Goal: Task Accomplishment & Management: Manage account settings

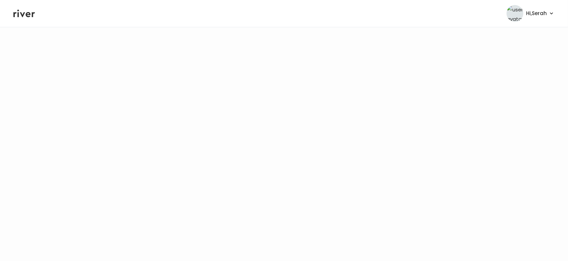
click at [25, 17] on icon at bounding box center [23, 13] width 21 height 10
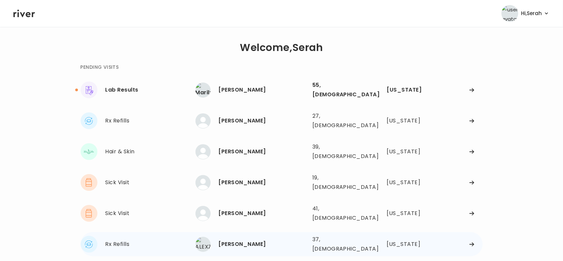
click at [242, 240] on div "[PERSON_NAME]" at bounding box center [263, 244] width 88 height 9
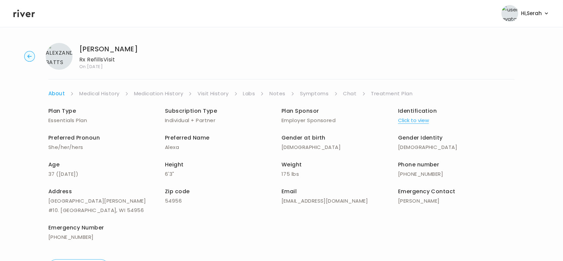
click at [346, 97] on link "Chat" at bounding box center [349, 93] width 13 height 9
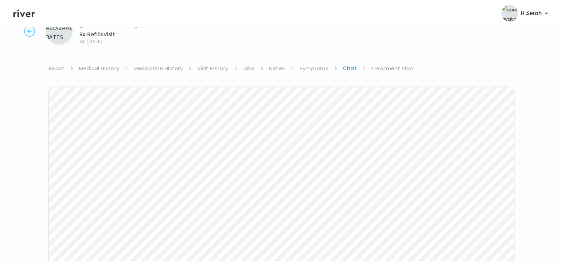
scroll to position [112, 0]
click at [20, 14] on icon at bounding box center [23, 13] width 21 height 10
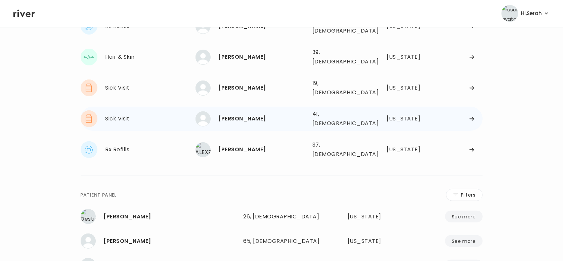
click at [243, 111] on div "Lauren Alleyne 41, Female See more" at bounding box center [250, 118] width 111 height 15
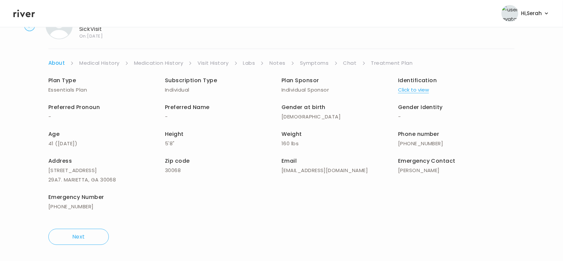
scroll to position [30, 0]
click at [354, 63] on link "Chat" at bounding box center [349, 63] width 13 height 9
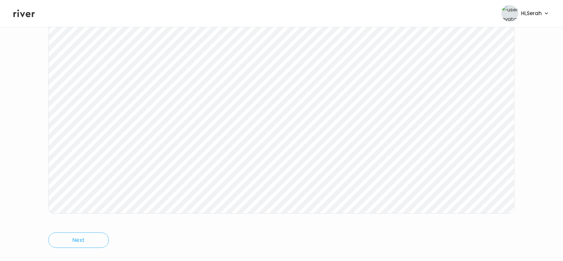
scroll to position [107, 0]
click at [16, 16] on icon at bounding box center [23, 13] width 21 height 10
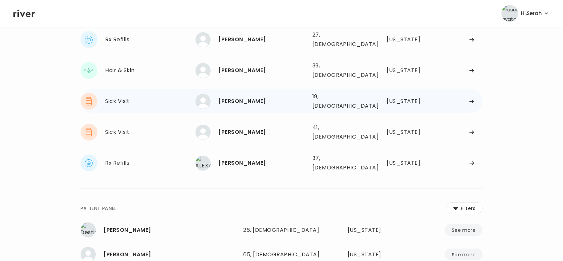
click at [237, 97] on div "[PERSON_NAME]" at bounding box center [263, 101] width 88 height 9
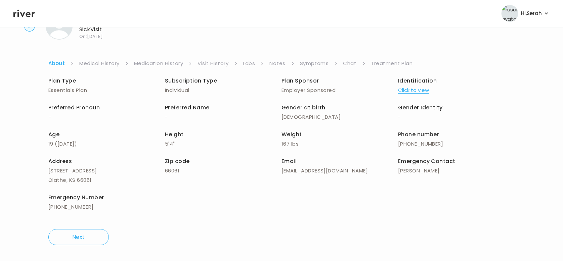
click at [310, 61] on link "Symptoms" at bounding box center [314, 63] width 29 height 9
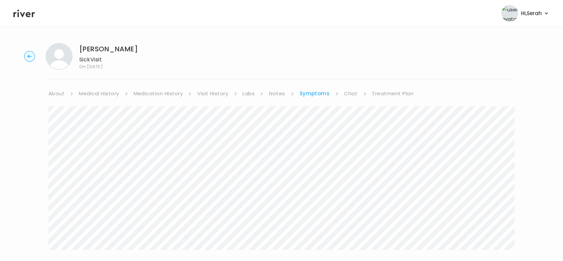
click at [347, 97] on link "Chat" at bounding box center [350, 93] width 13 height 9
click at [24, 15] on icon at bounding box center [23, 13] width 21 height 10
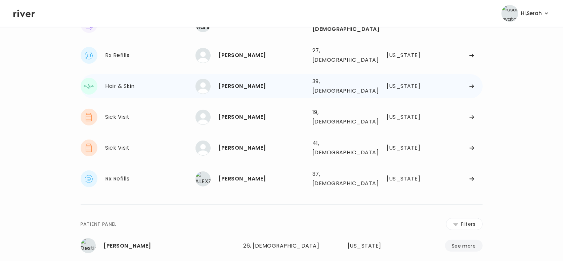
click at [248, 82] on div "Christy Tsaroumis 39, Female See more" at bounding box center [250, 86] width 111 height 15
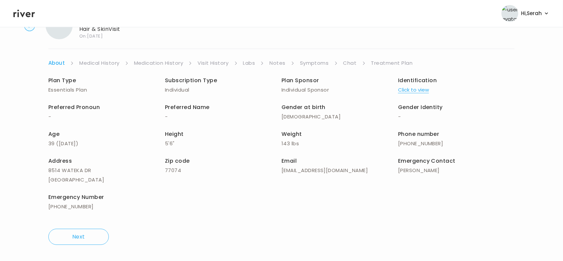
scroll to position [30, 0]
click at [309, 59] on link "Symptoms" at bounding box center [314, 63] width 29 height 9
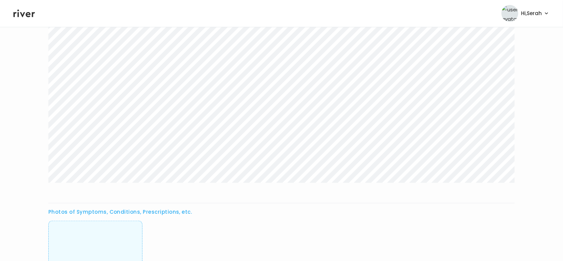
scroll to position [260, 0]
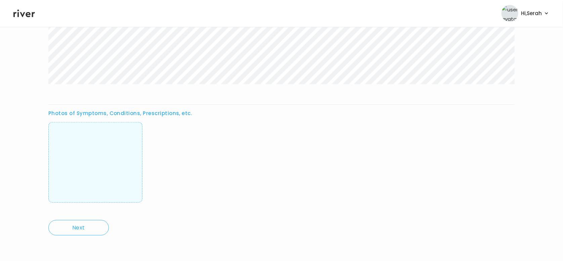
click at [95, 153] on img at bounding box center [95, 162] width 0 height 66
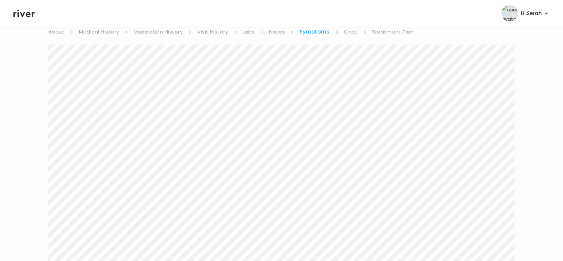
scroll to position [0, 0]
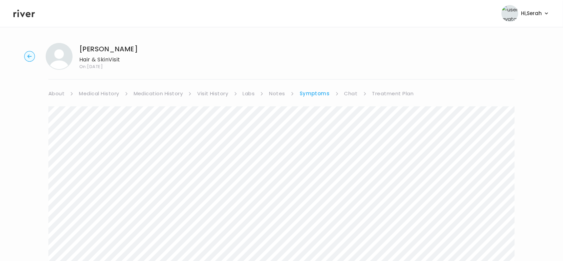
click at [348, 93] on link "Chat" at bounding box center [350, 93] width 13 height 9
click at [24, 14] on icon at bounding box center [23, 13] width 21 height 10
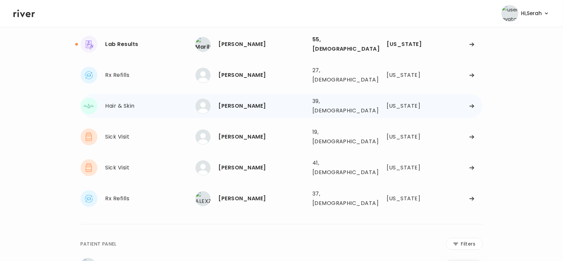
scroll to position [43, 0]
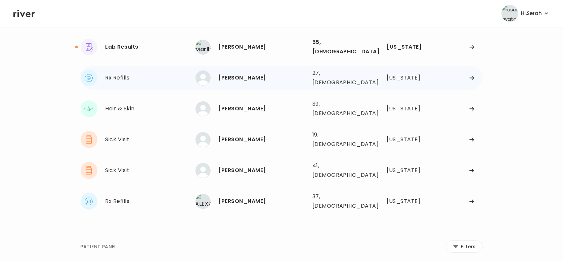
click at [234, 73] on div "[PERSON_NAME]" at bounding box center [263, 77] width 88 height 9
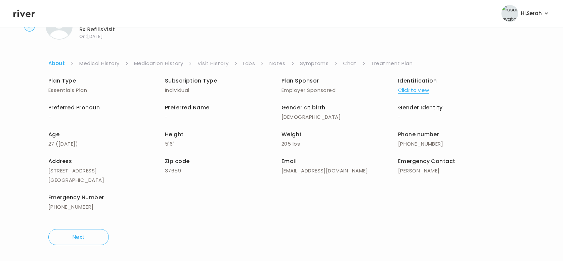
click at [309, 61] on link "Symptoms" at bounding box center [314, 63] width 29 height 9
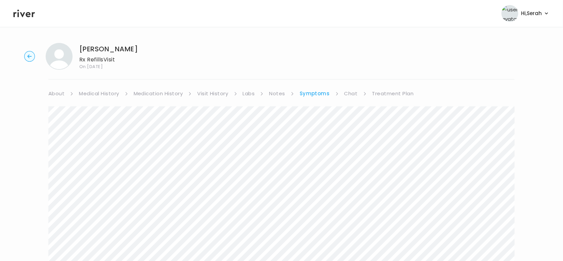
scroll to position [119, 0]
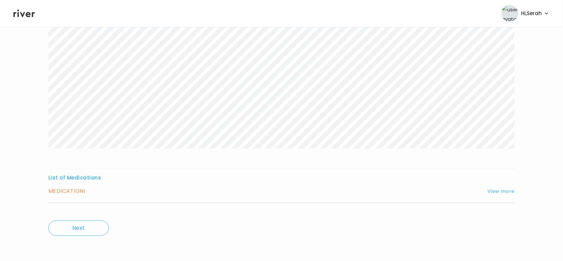
click at [499, 190] on button "View more" at bounding box center [500, 191] width 27 height 8
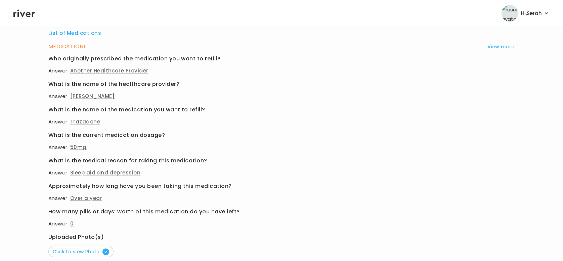
scroll to position [325, 0]
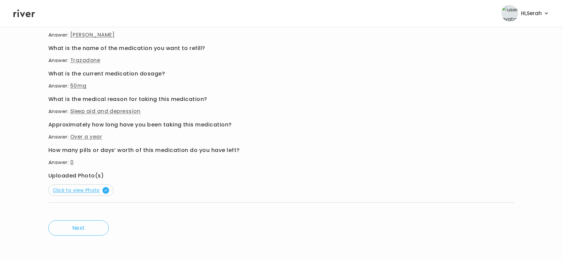
click at [92, 187] on span "Click to view Photo" at bounding box center [81, 190] width 56 height 7
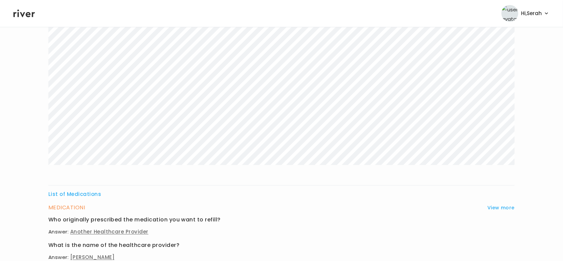
scroll to position [0, 0]
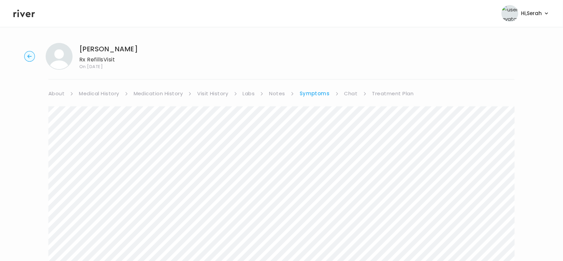
click at [140, 97] on link "Medication History" at bounding box center [158, 93] width 49 height 9
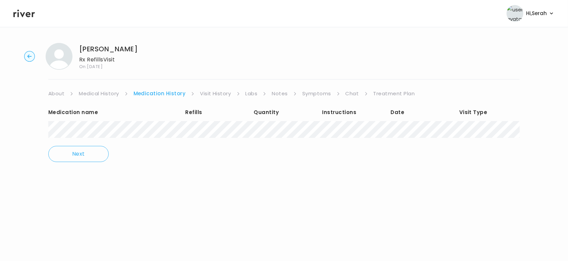
click at [109, 97] on link "Medical History" at bounding box center [99, 93] width 40 height 9
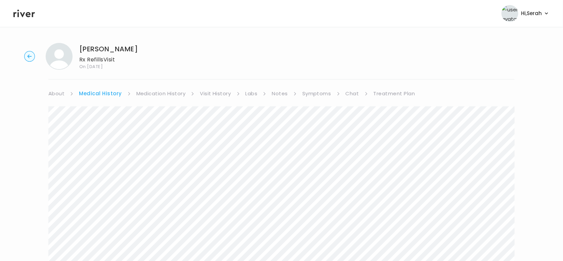
click at [351, 93] on link "Chat" at bounding box center [352, 93] width 13 height 9
click at [32, 16] on icon at bounding box center [23, 13] width 21 height 10
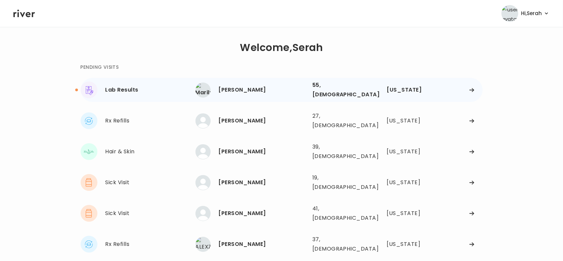
click at [232, 85] on div "[PERSON_NAME]" at bounding box center [263, 89] width 88 height 9
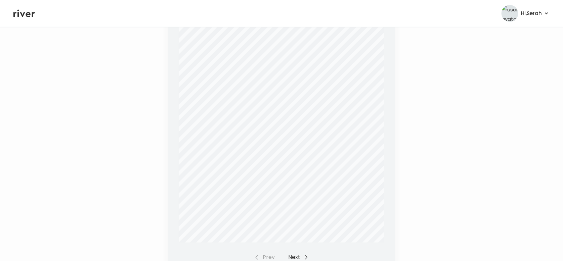
scroll to position [256, 0]
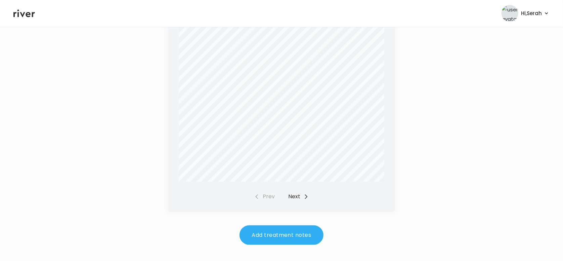
click at [293, 199] on button "Next" at bounding box center [298, 196] width 20 height 9
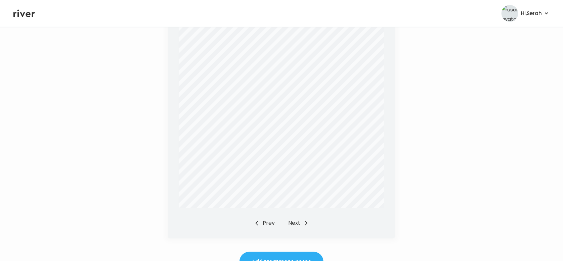
scroll to position [230, 0]
click at [293, 227] on button "Next" at bounding box center [298, 222] width 20 height 9
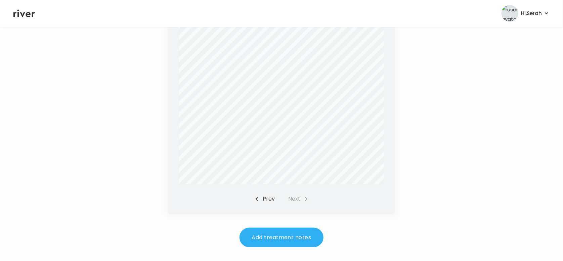
scroll to position [254, 0]
click at [266, 194] on button "Prev" at bounding box center [264, 198] width 20 height 9
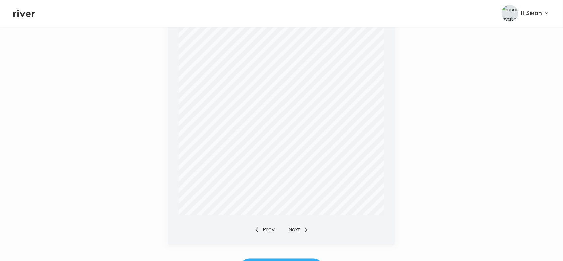
scroll to position [223, 0]
click at [266, 238] on div "Report Status: Final [PERSON_NAME] Patient Information Specimen Information Cli…" at bounding box center [281, 91] width 227 height 307
click at [267, 234] on div "Report Status: Final [PERSON_NAME] Patient Information Specimen Information Cli…" at bounding box center [281, 91] width 227 height 307
click at [267, 230] on button "Prev" at bounding box center [264, 229] width 20 height 9
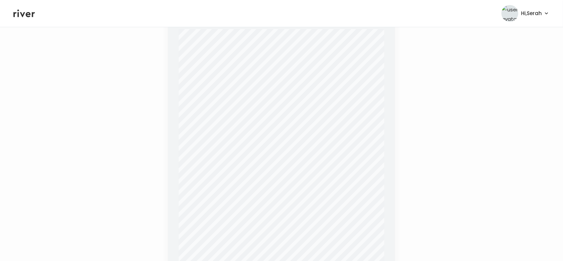
scroll to position [142, 0]
click at [267, 230] on span "Consistent with [MEDICAL_DATA]" at bounding box center [259, 230] width 72 height 3
click at [28, 10] on icon at bounding box center [23, 13] width 21 height 10
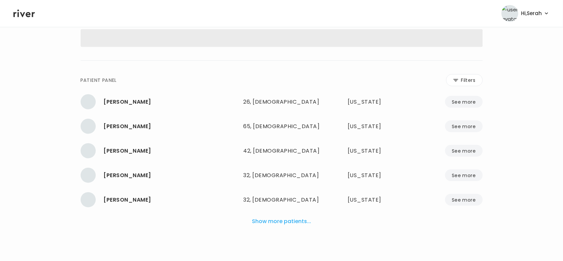
scroll to position [128, 0]
click at [277, 70] on div "**********" at bounding box center [282, 87] width 402 height 326
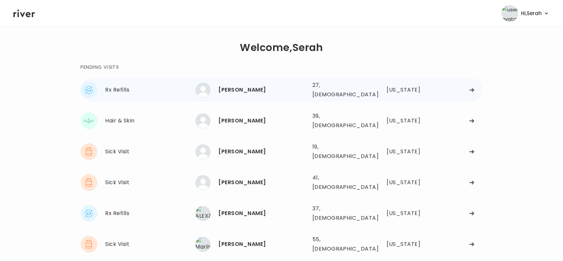
click at [235, 87] on div "[PERSON_NAME]" at bounding box center [263, 89] width 88 height 9
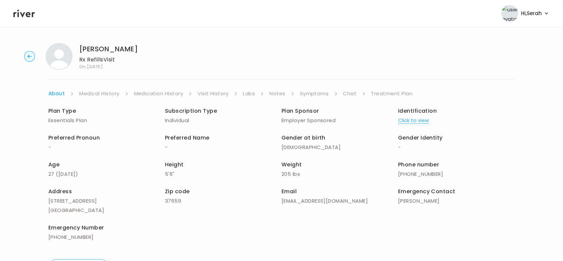
click at [317, 94] on link "Symptoms" at bounding box center [314, 93] width 29 height 9
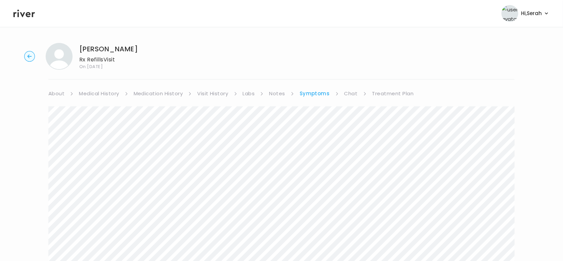
scroll to position [119, 0]
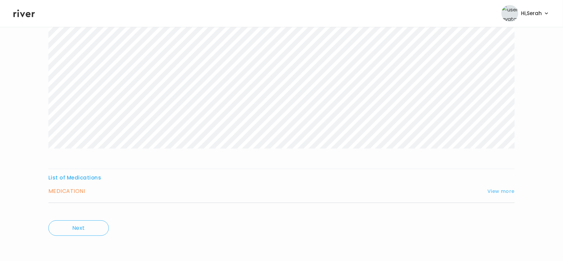
click at [493, 191] on button "View more" at bounding box center [500, 191] width 27 height 8
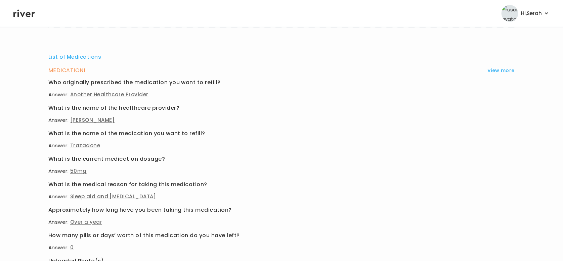
scroll to position [0, 0]
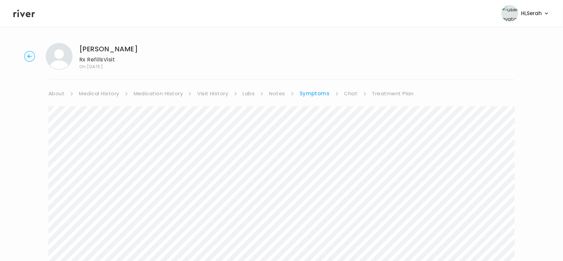
click at [350, 93] on link "Chat" at bounding box center [350, 93] width 13 height 9
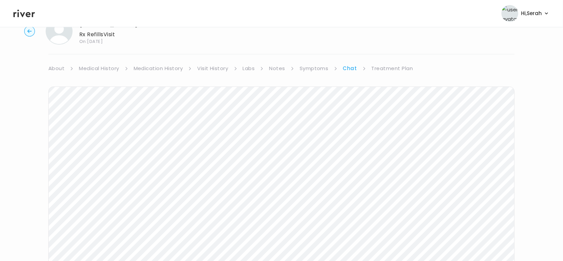
click at [312, 70] on link "Symptoms" at bounding box center [314, 68] width 29 height 9
click at [383, 65] on link "Treatment Plan" at bounding box center [393, 68] width 42 height 9
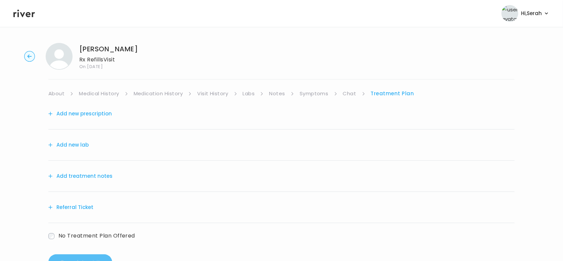
click at [84, 116] on button "Add new prescription" at bounding box center [79, 113] width 63 height 9
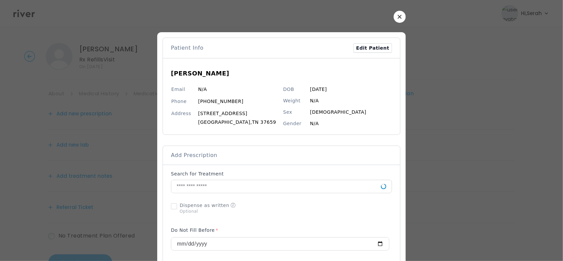
scroll to position [55, 0]
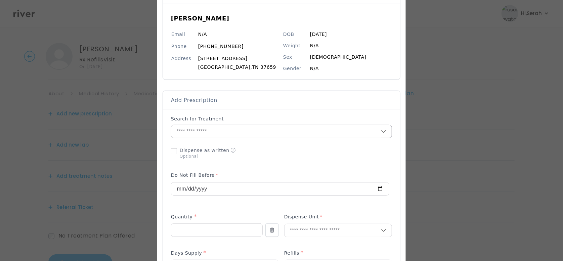
click at [250, 136] on input "text" at bounding box center [276, 131] width 210 height 13
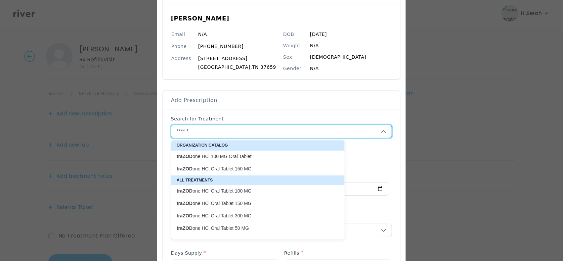
click at [250, 230] on p "traZOD one HCl Oral Tablet 50 MG" at bounding box center [254, 228] width 154 height 6
type input "**********"
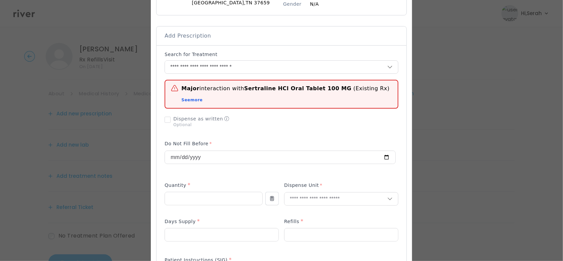
scroll to position [121, 0]
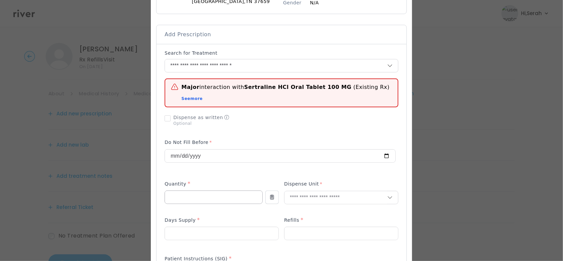
click at [224, 192] on input "number" at bounding box center [213, 197] width 97 height 13
type input "**"
click at [312, 208] on p "Tablet" at bounding box center [331, 212] width 88 height 10
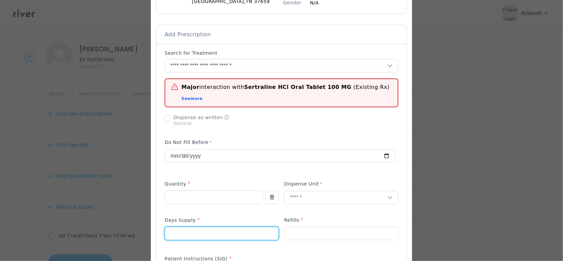
click at [244, 232] on input "number" at bounding box center [221, 233] width 113 height 13
type input "**"
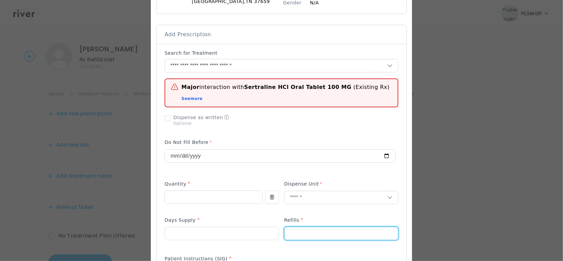
type input "*"
click at [236, 224] on div "Days Supply *" at bounding box center [222, 221] width 114 height 11
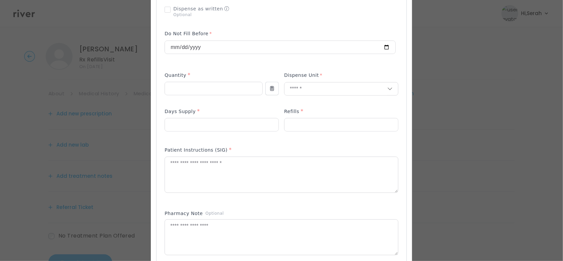
scroll to position [233, 0]
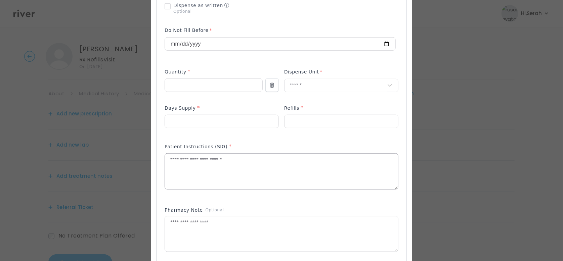
click at [231, 169] on textarea at bounding box center [281, 172] width 233 height 36
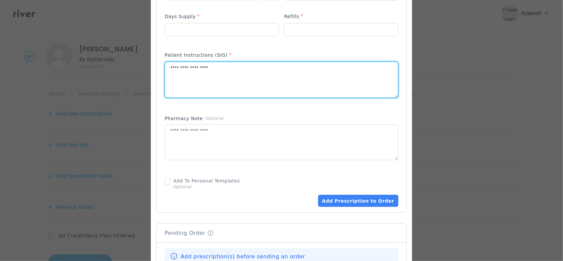
scroll to position [331, 0]
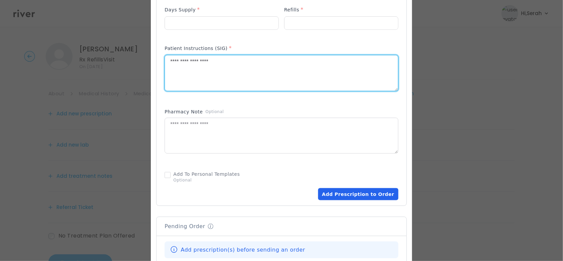
type textarea "**********"
click at [347, 193] on button "Add Prescription to Order" at bounding box center [358, 194] width 80 height 12
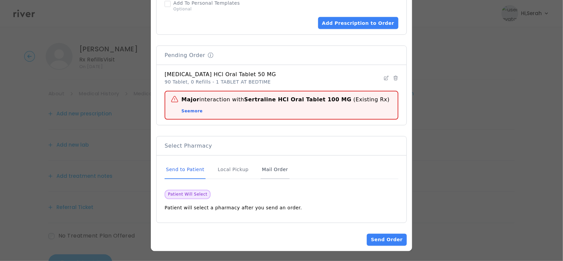
click at [277, 173] on div "Mail Order" at bounding box center [275, 170] width 29 height 18
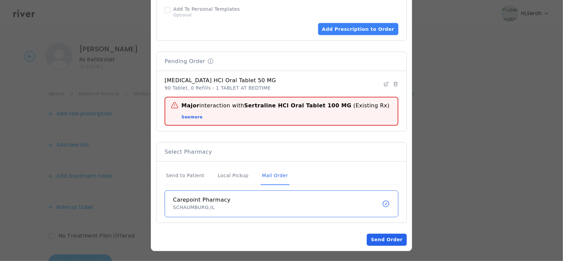
click at [381, 238] on button "Send Order" at bounding box center [387, 240] width 40 height 12
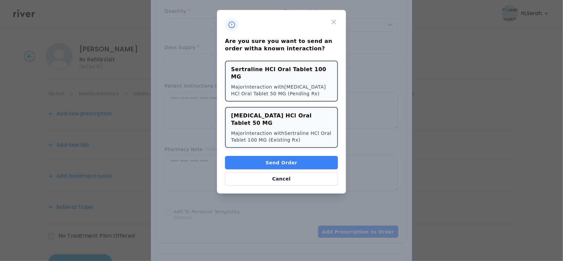
scroll to position [250, 0]
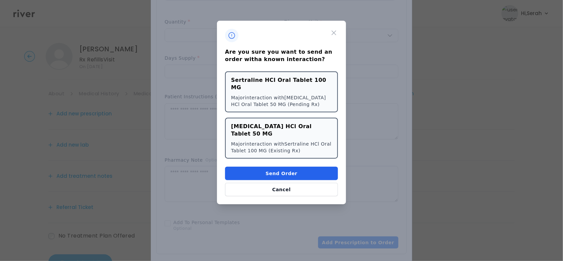
click at [259, 167] on button "Send Order" at bounding box center [281, 173] width 113 height 13
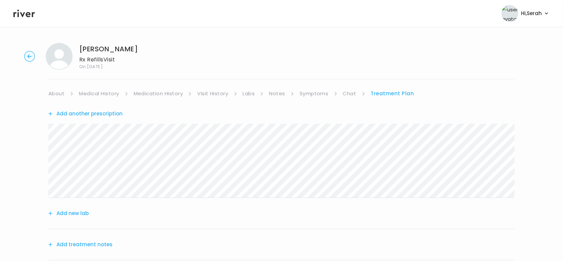
scroll to position [94, 0]
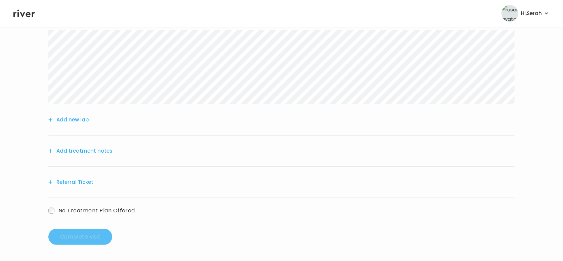
click at [77, 150] on button "Add treatment notes" at bounding box center [80, 150] width 64 height 9
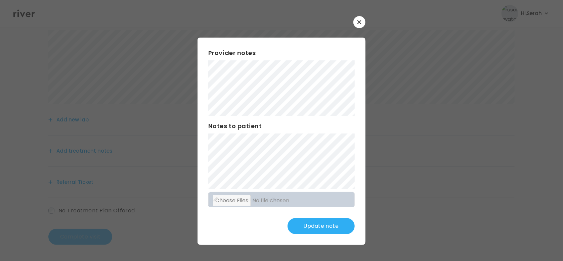
click at [311, 226] on button "Update note" at bounding box center [320, 226] width 67 height 16
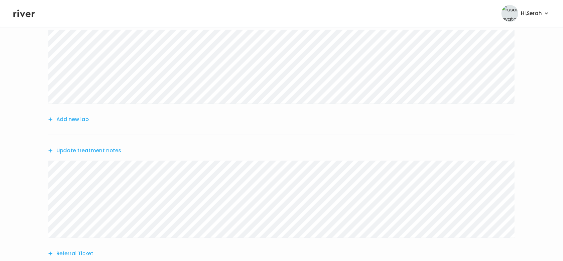
scroll to position [166, 0]
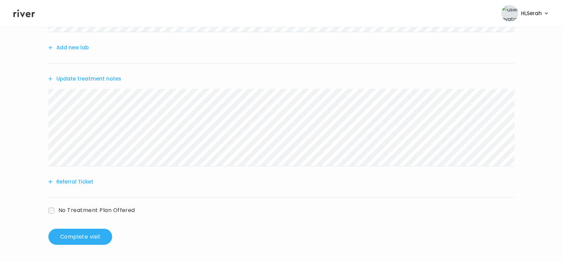
click at [82, 245] on div "[PERSON_NAME] Rx Refills Visit On: [DATE] About Medical History Medication Hist…" at bounding box center [281, 61] width 563 height 379
click at [77, 234] on button "Complete visit" at bounding box center [80, 237] width 64 height 16
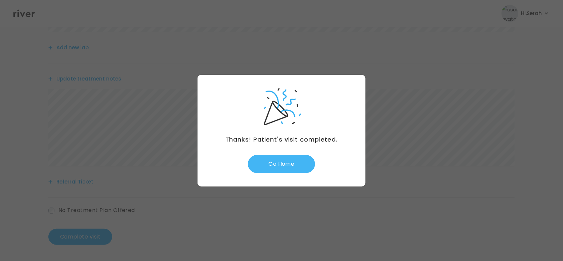
click at [284, 161] on button "Go Home" at bounding box center [281, 164] width 67 height 18
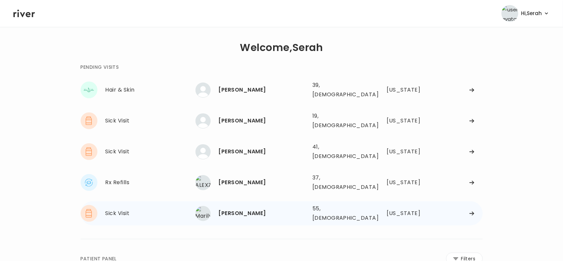
click at [253, 209] on div "[PERSON_NAME]" at bounding box center [263, 213] width 88 height 9
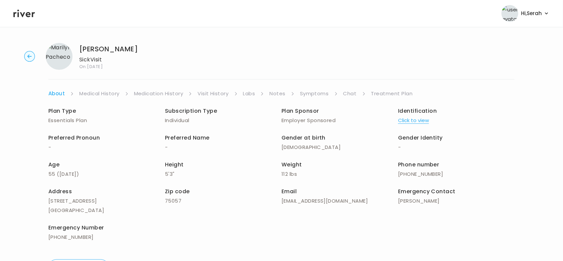
click at [351, 93] on link "Chat" at bounding box center [349, 93] width 13 height 9
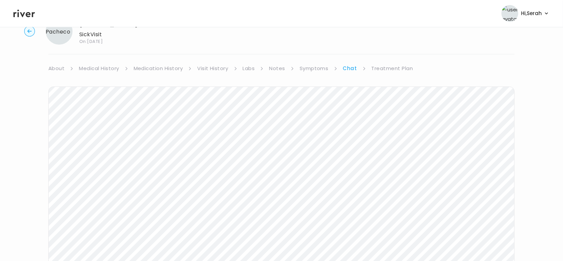
scroll to position [112, 0]
click at [30, 13] on icon at bounding box center [23, 14] width 21 height 8
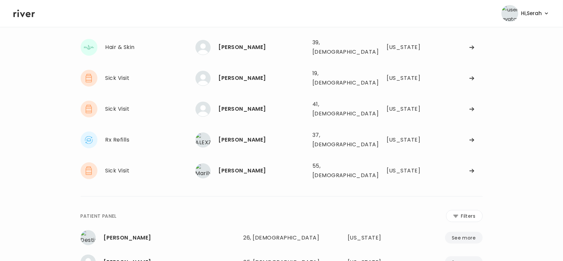
scroll to position [10, 0]
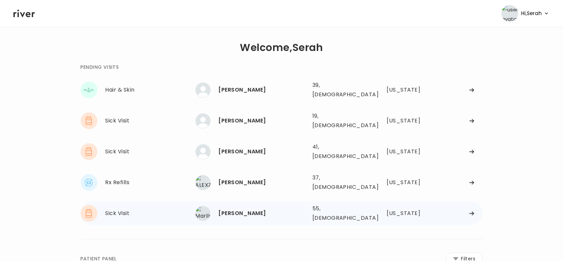
click at [231, 209] on div "[PERSON_NAME]" at bounding box center [263, 213] width 88 height 9
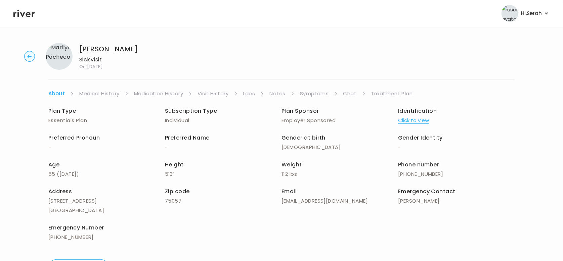
click at [349, 94] on link "Chat" at bounding box center [349, 93] width 13 height 9
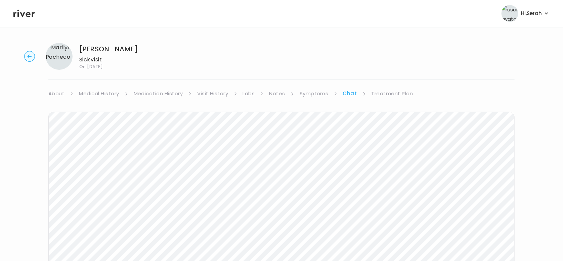
scroll to position [49, 0]
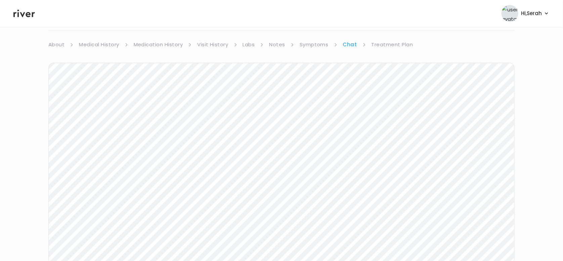
click at [24, 12] on icon at bounding box center [23, 14] width 21 height 8
